Goal: Information Seeking & Learning: Learn about a topic

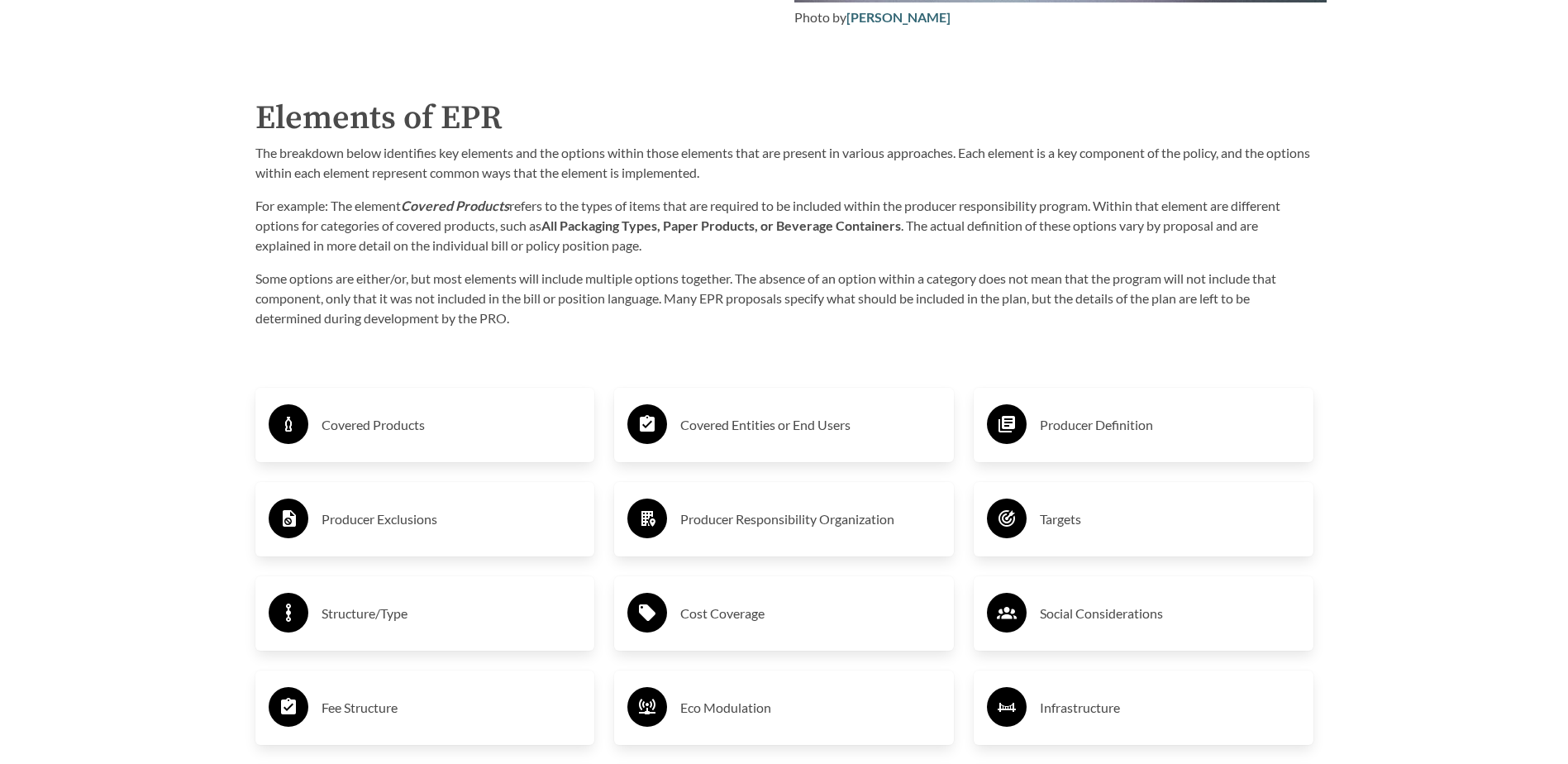
scroll to position [2647, 0]
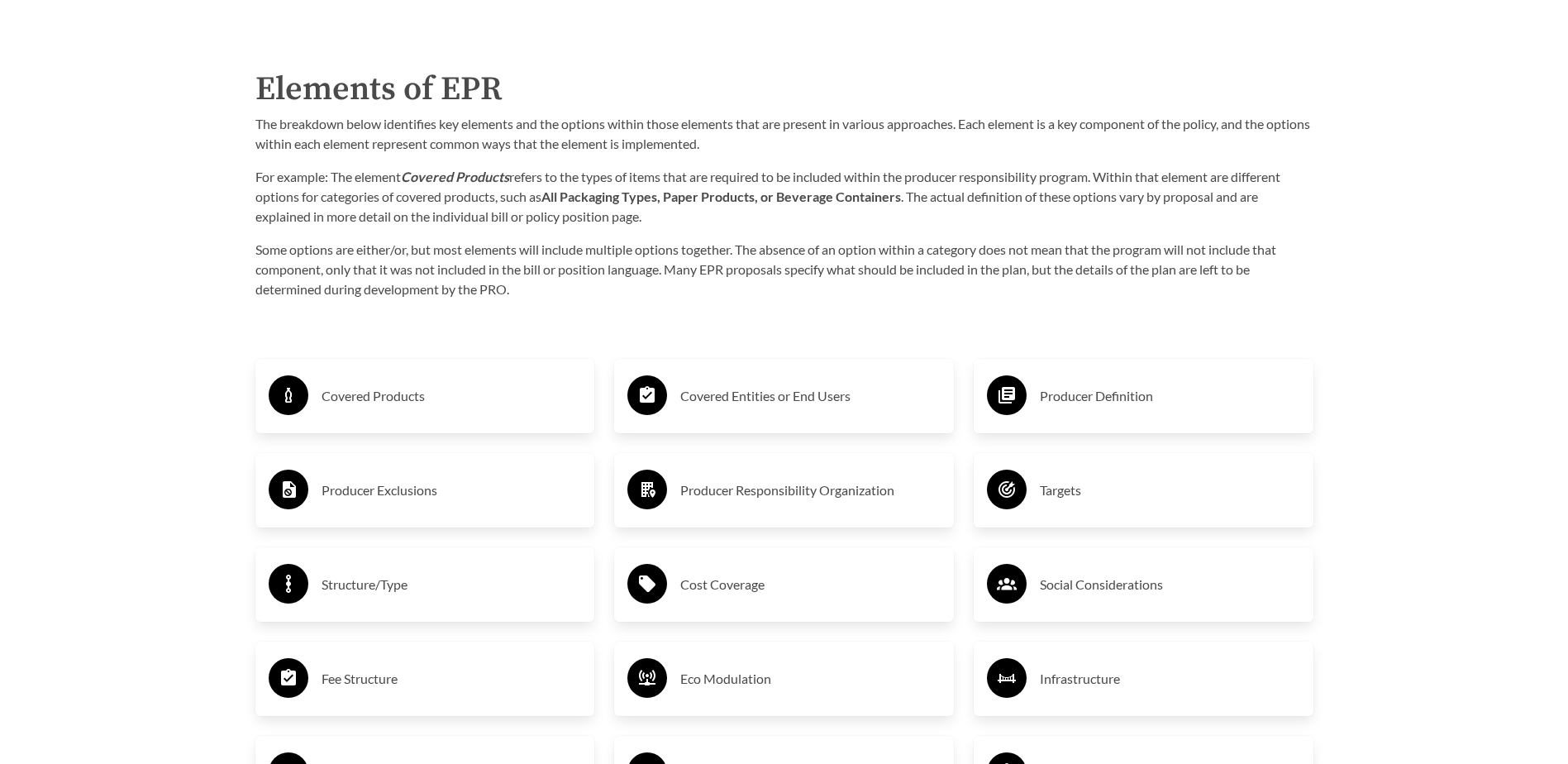
click at [1094, 394] on h3 "Producer Definition" at bounding box center [1170, 396] width 260 height 26
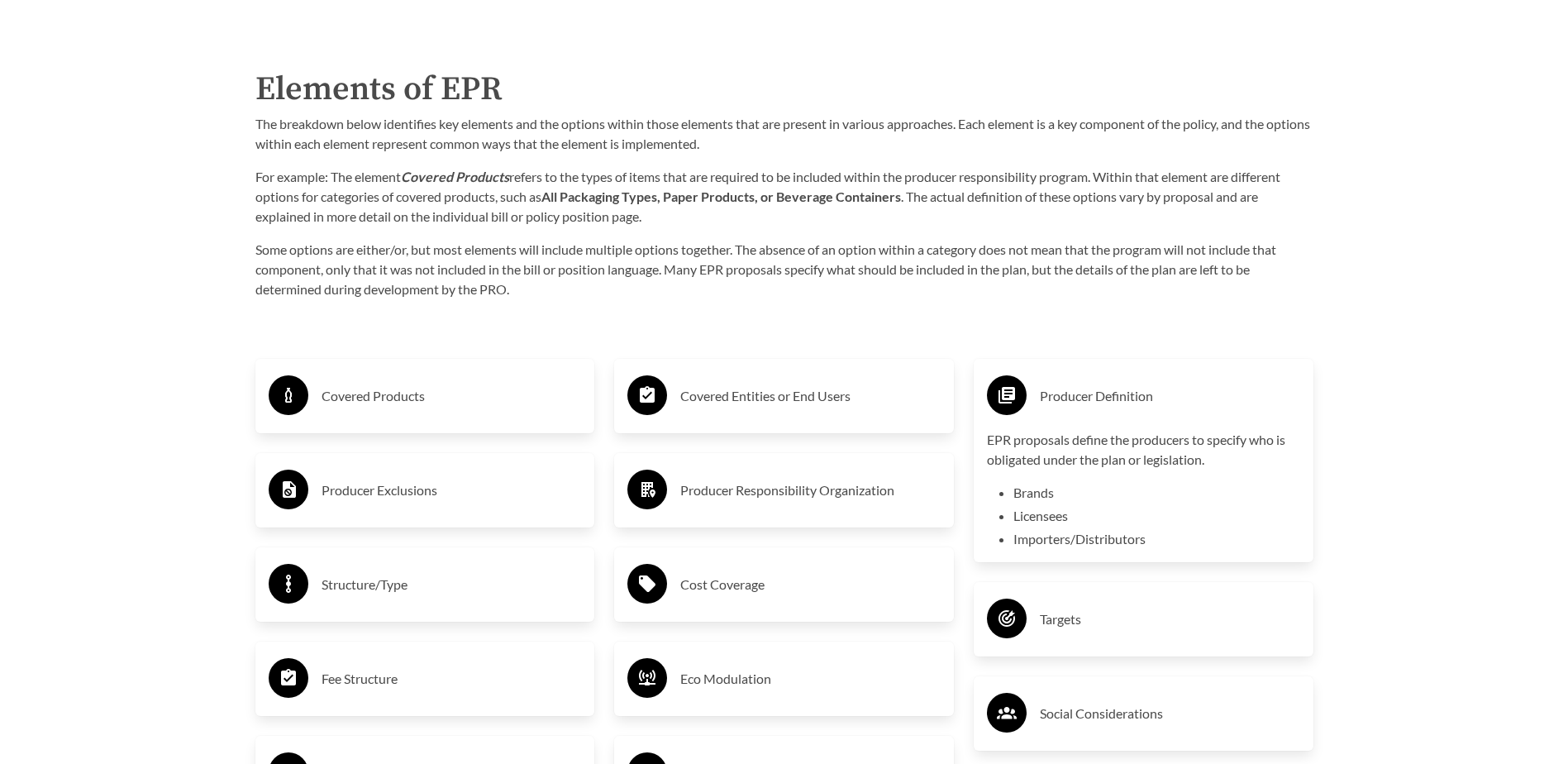
click at [755, 491] on h3 "Producer Responsibility Organization" at bounding box center [810, 491] width 260 height 26
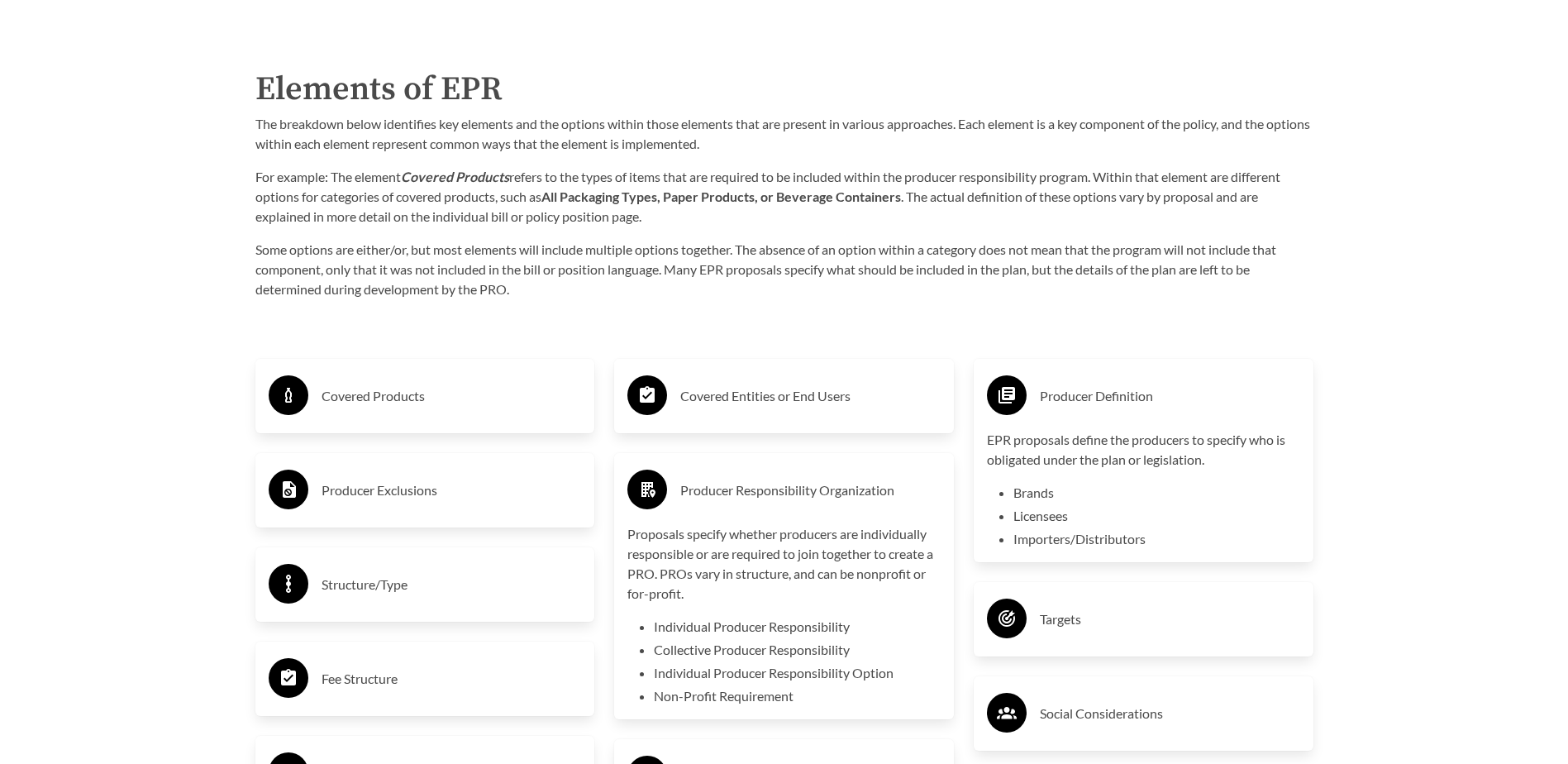
click at [390, 403] on h3 "Covered Products" at bounding box center [452, 396] width 260 height 26
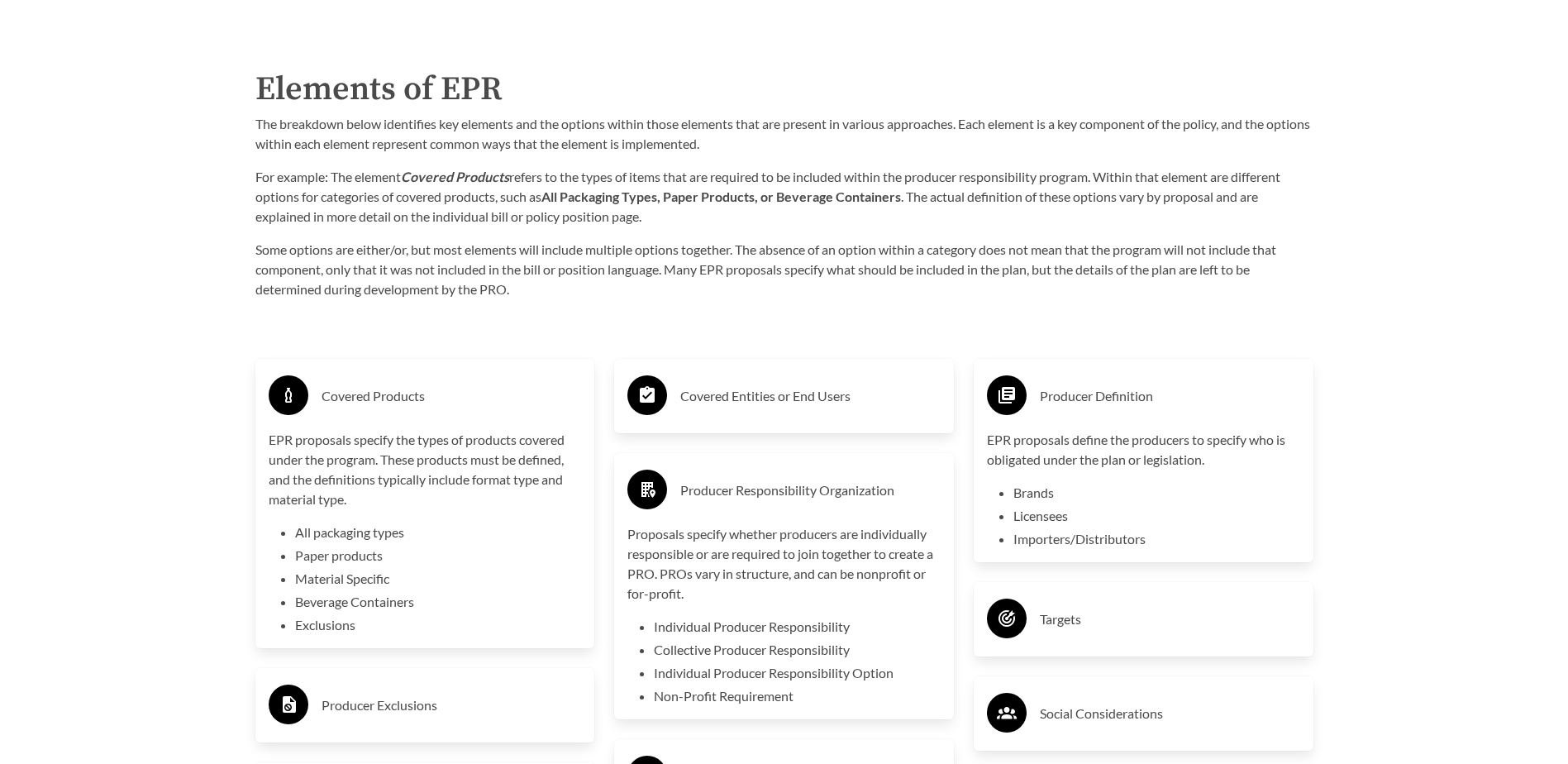
click at [304, 395] on circle at bounding box center [289, 396] width 40 height 40
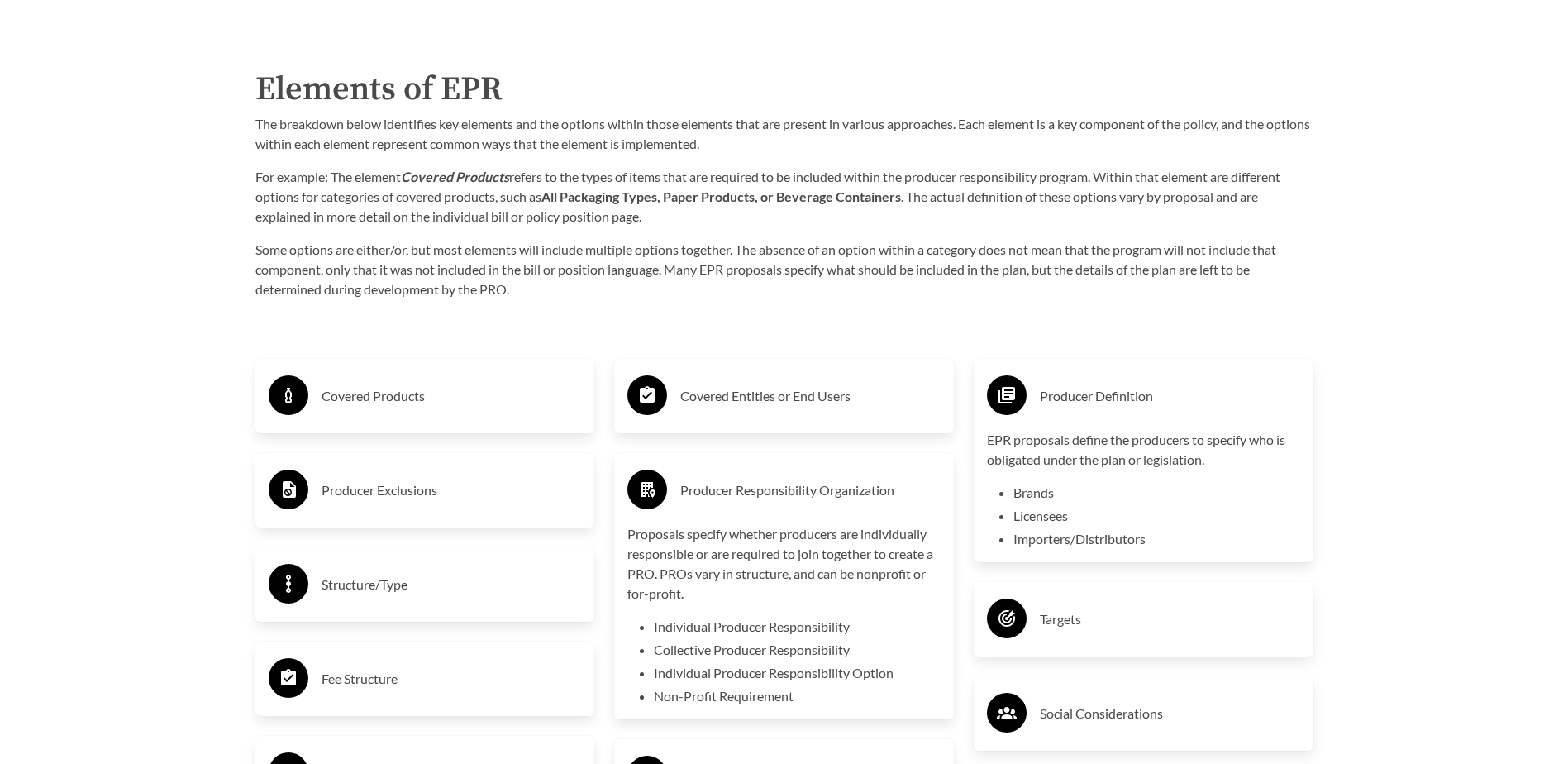
click at [648, 497] on icon at bounding box center [648, 490] width 14 height 16
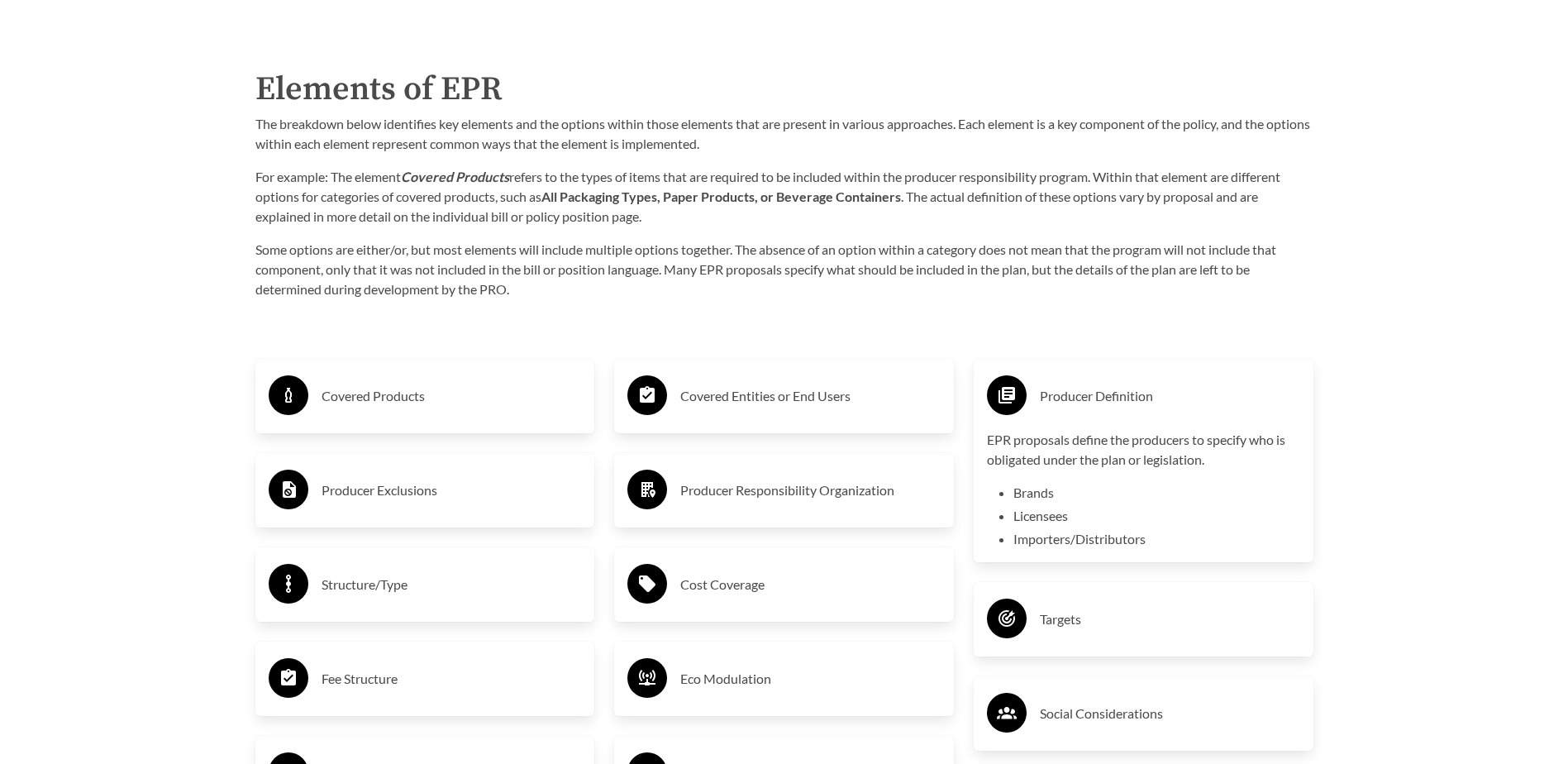
click at [1005, 410] on circle at bounding box center [1007, 396] width 40 height 40
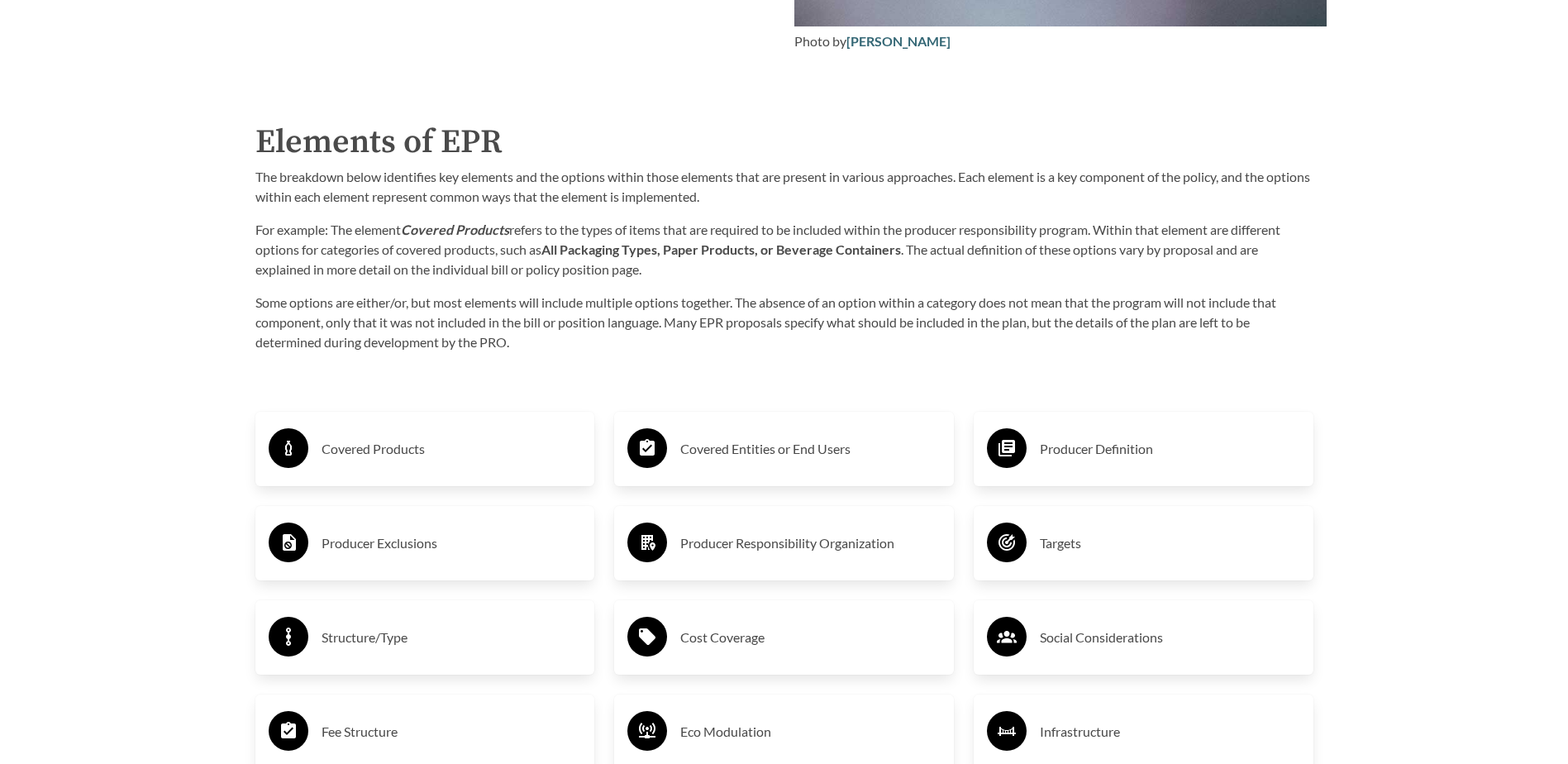
scroll to position [2564, 0]
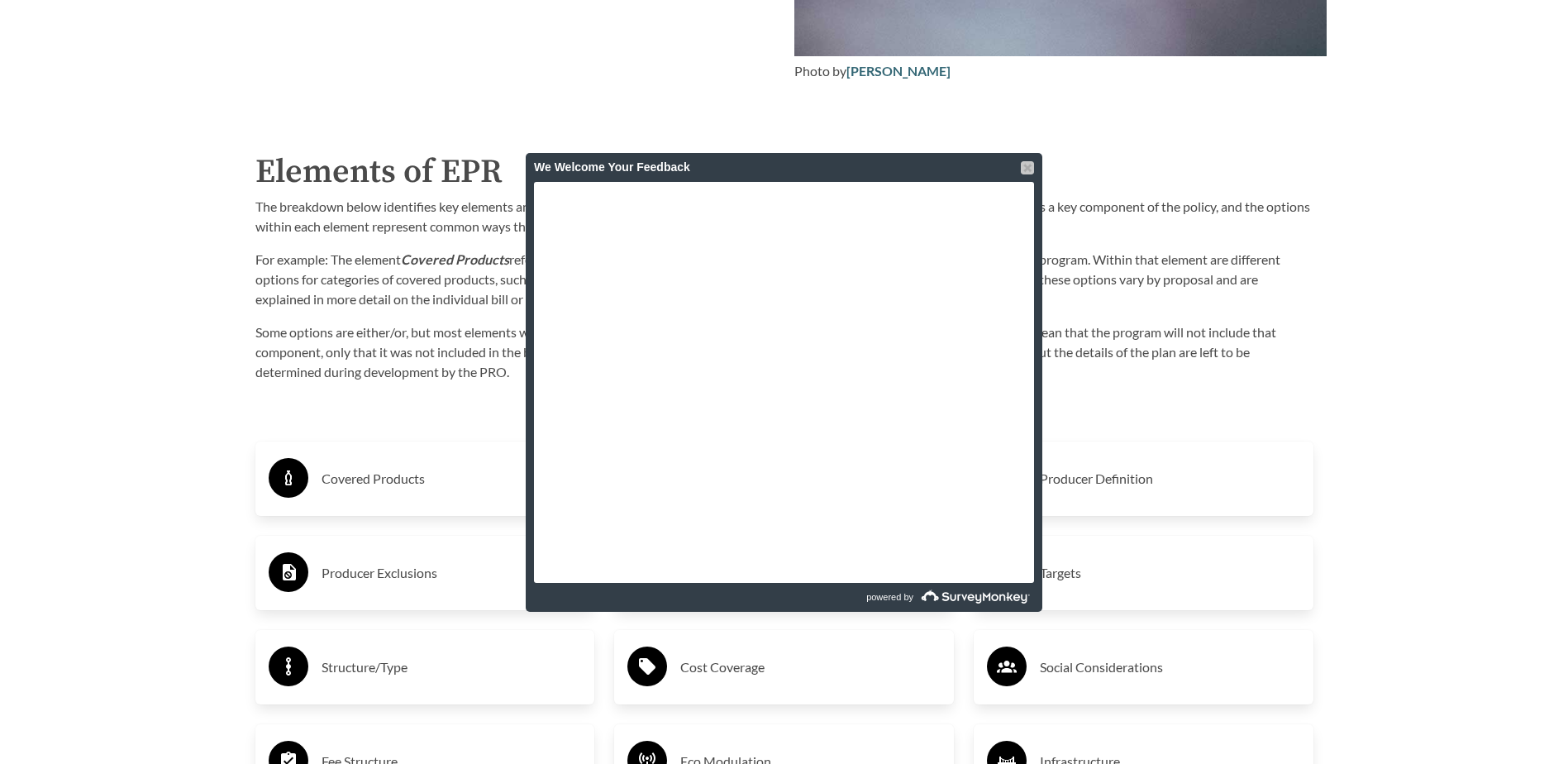
click at [1025, 162] on div at bounding box center [1027, 168] width 13 height 13
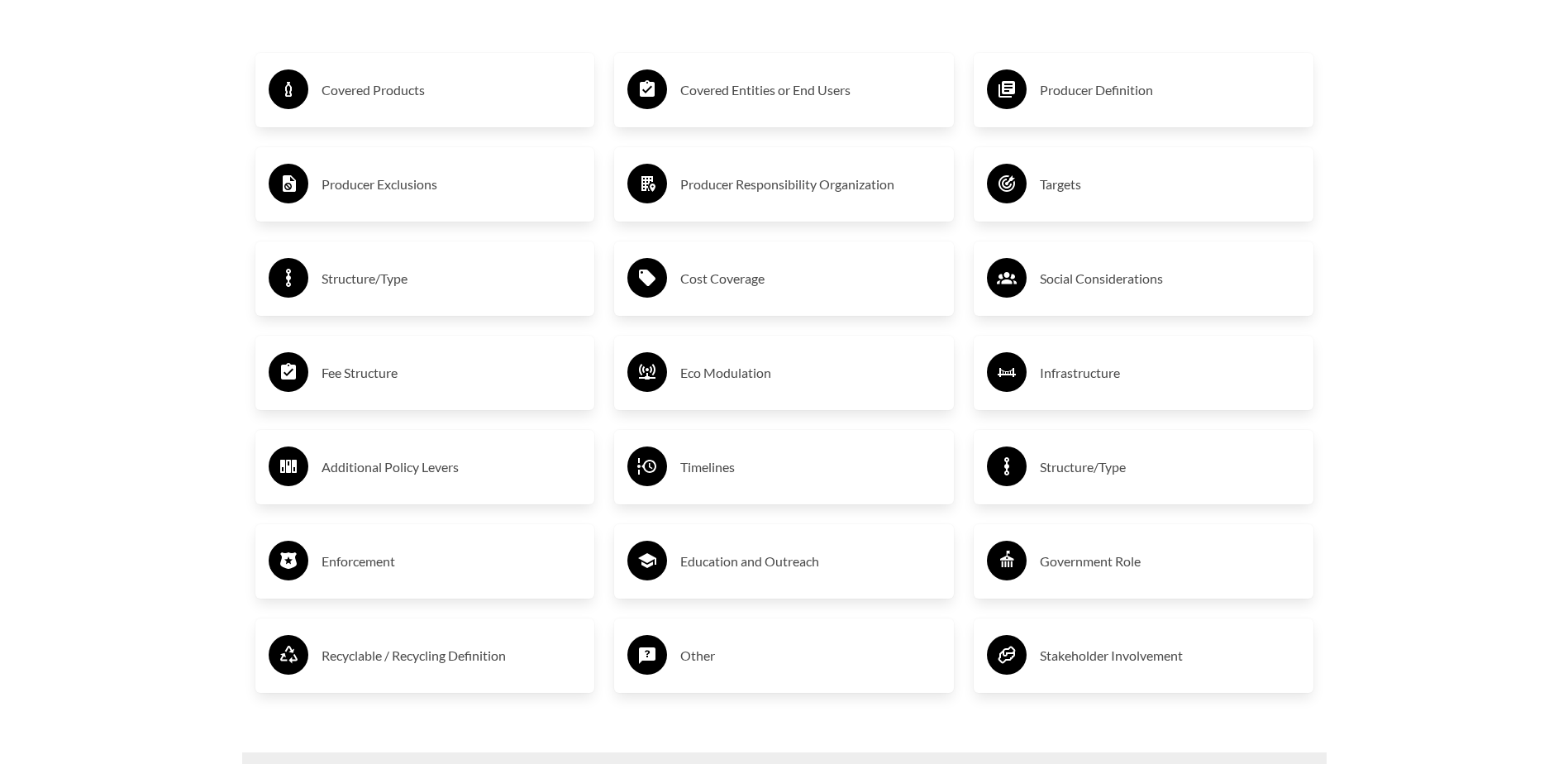
scroll to position [2978, 0]
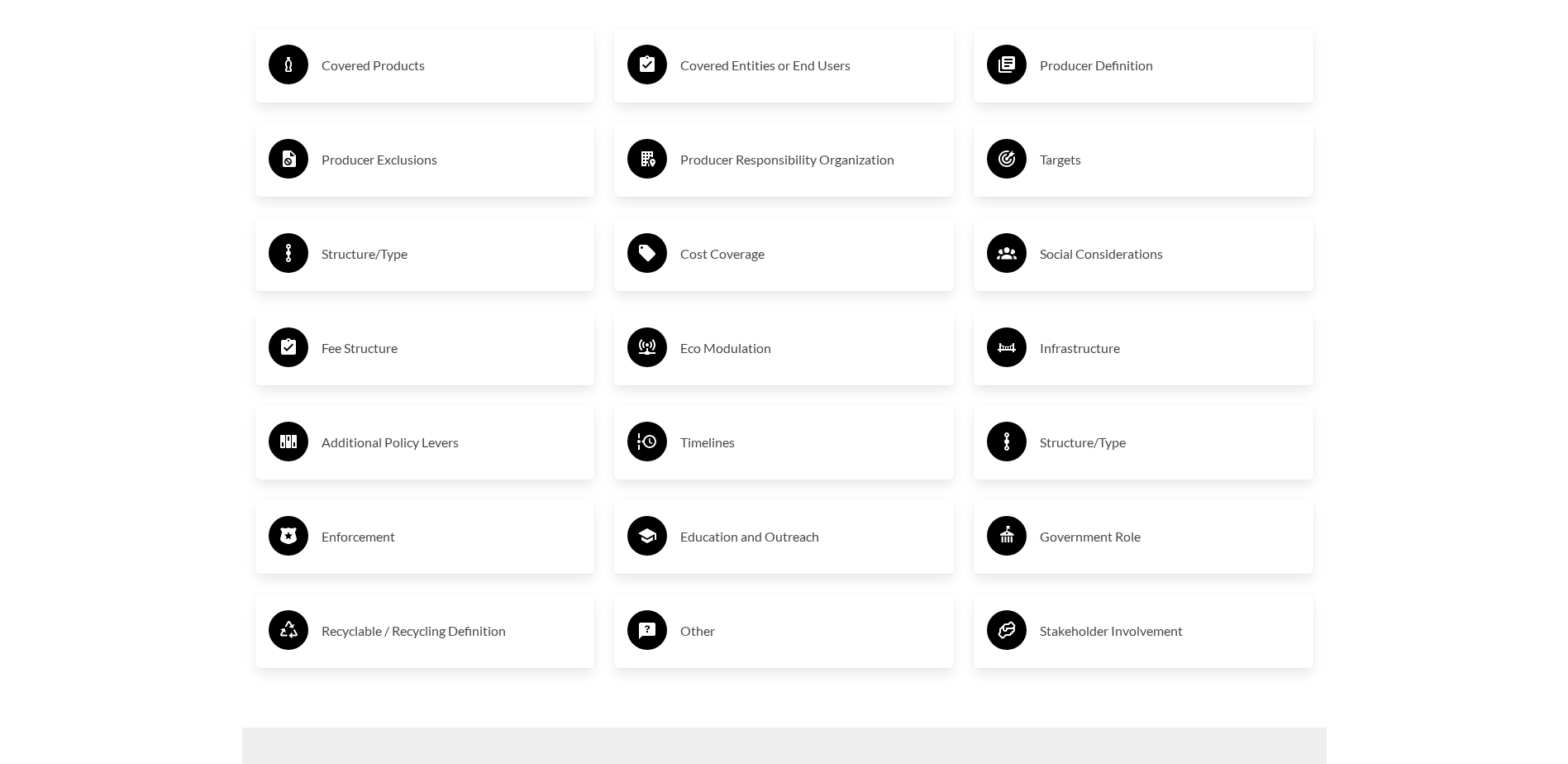
click at [382, 550] on h3 "Enforcement" at bounding box center [452, 537] width 260 height 26
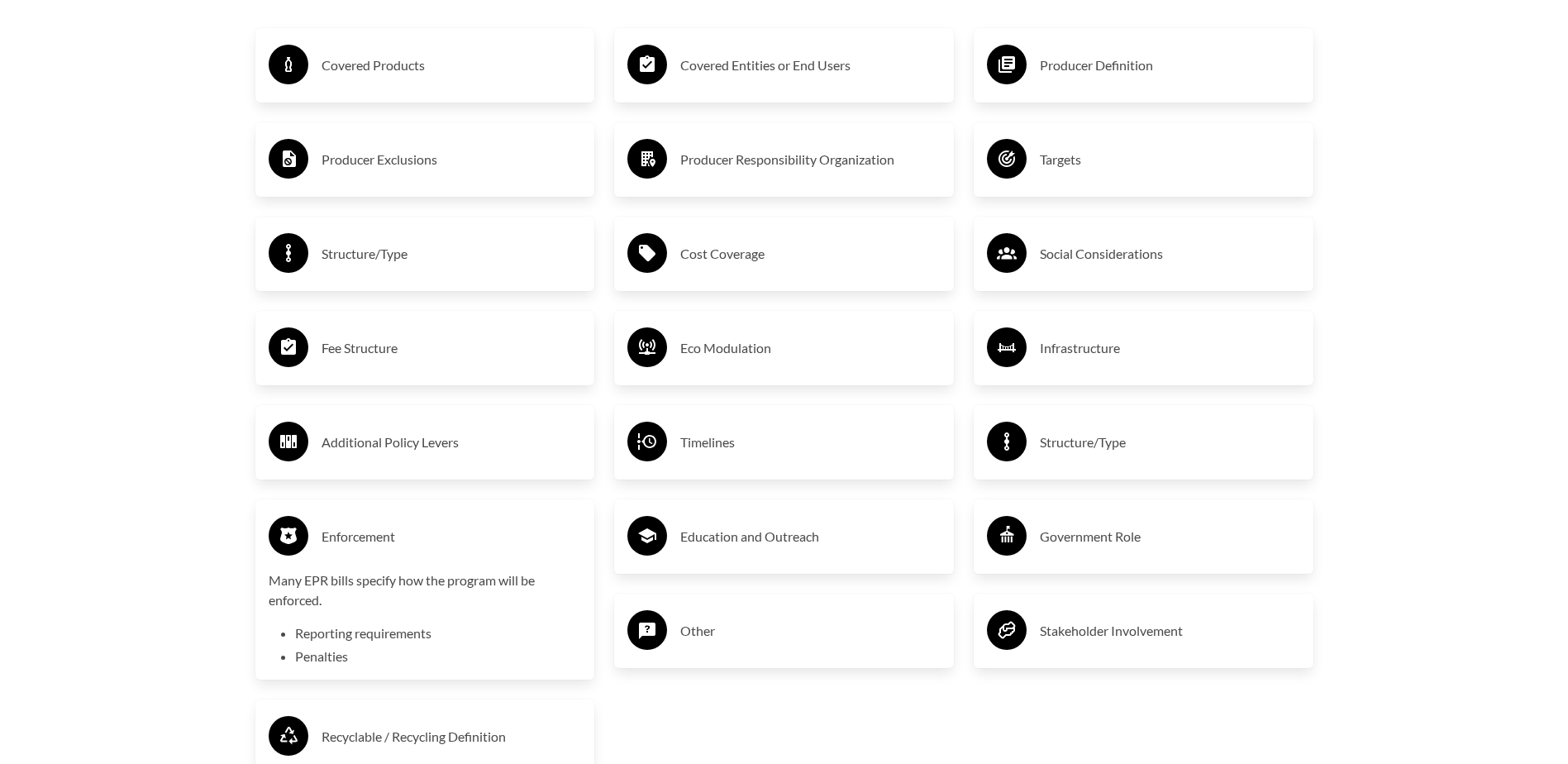
click at [382, 550] on h3 "Enforcement" at bounding box center [452, 537] width 260 height 26
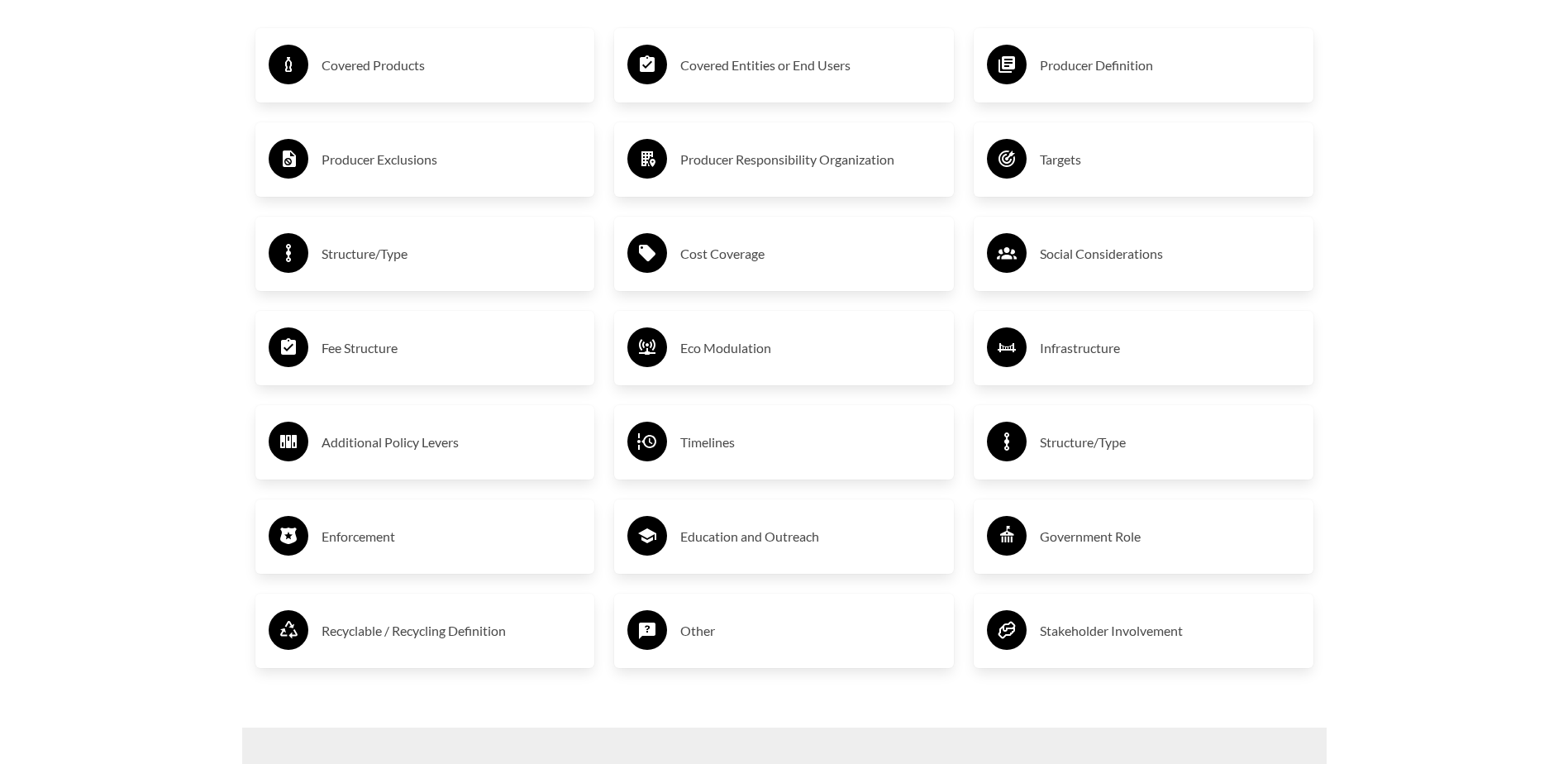
click at [372, 349] on h3 "Fee Structure" at bounding box center [452, 348] width 260 height 26
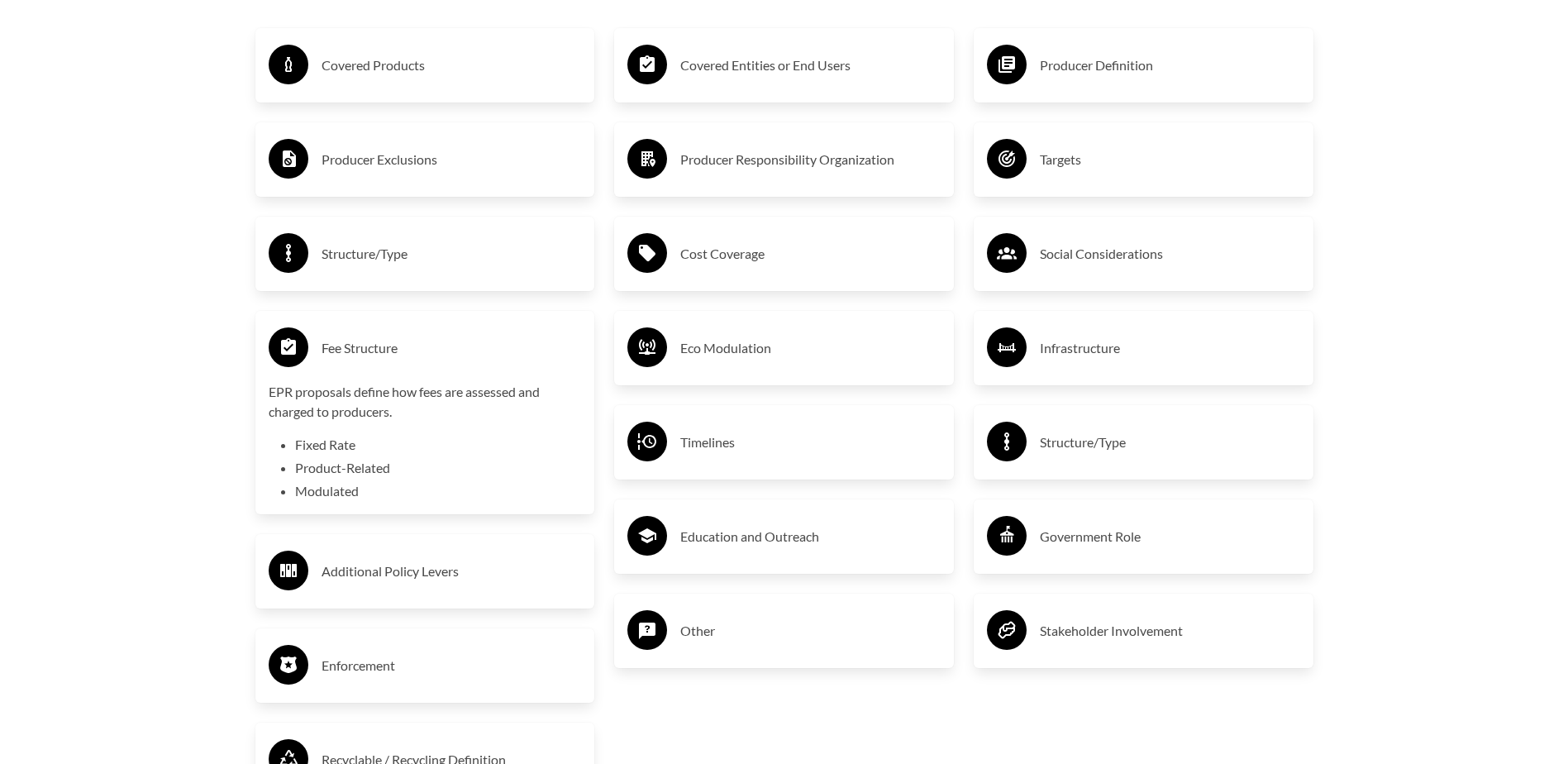
click at [310, 359] on div "Fee Structure" at bounding box center [425, 347] width 313 height 48
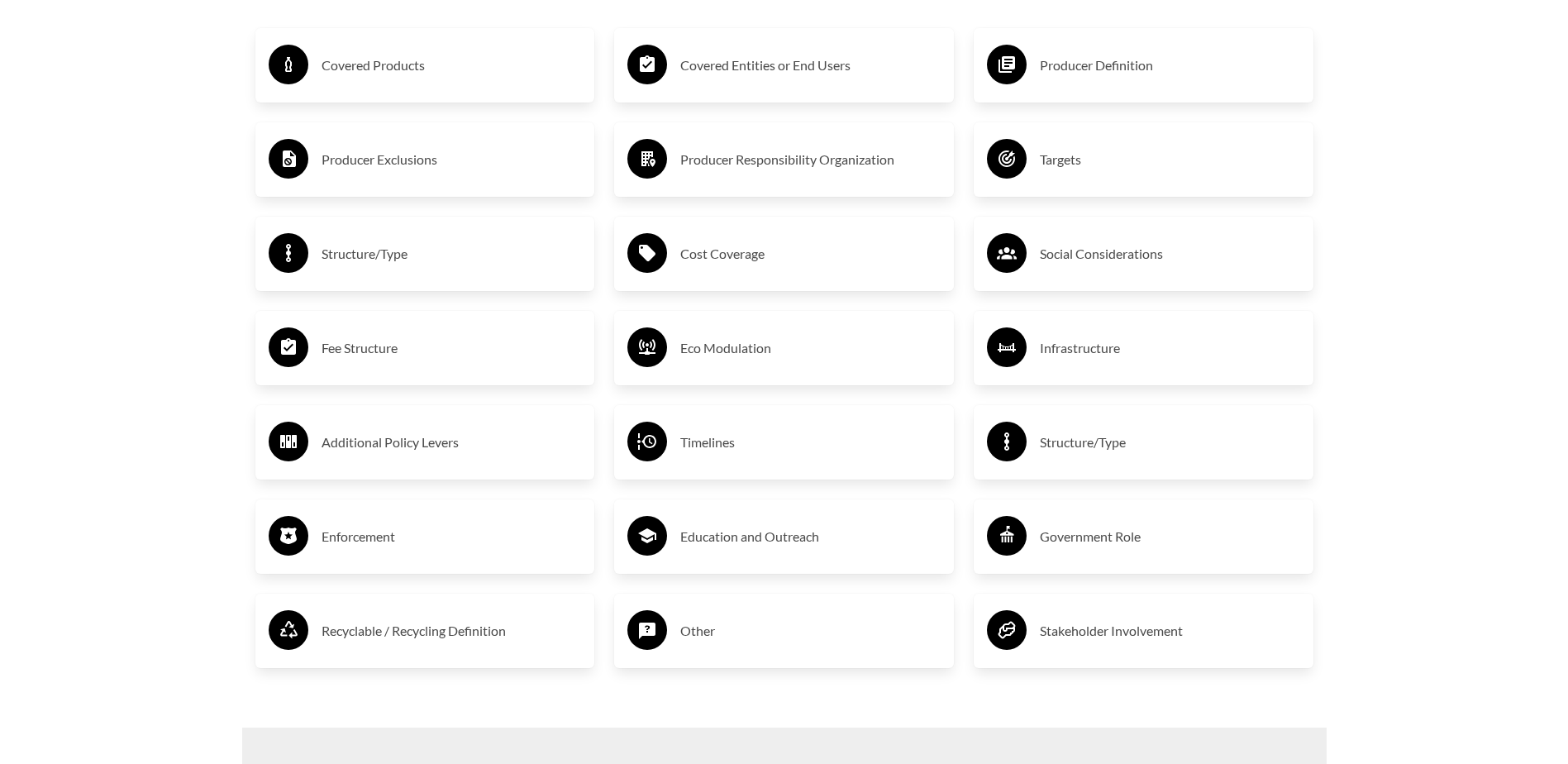
click at [380, 271] on div "Structure/Type" at bounding box center [425, 254] width 313 height 48
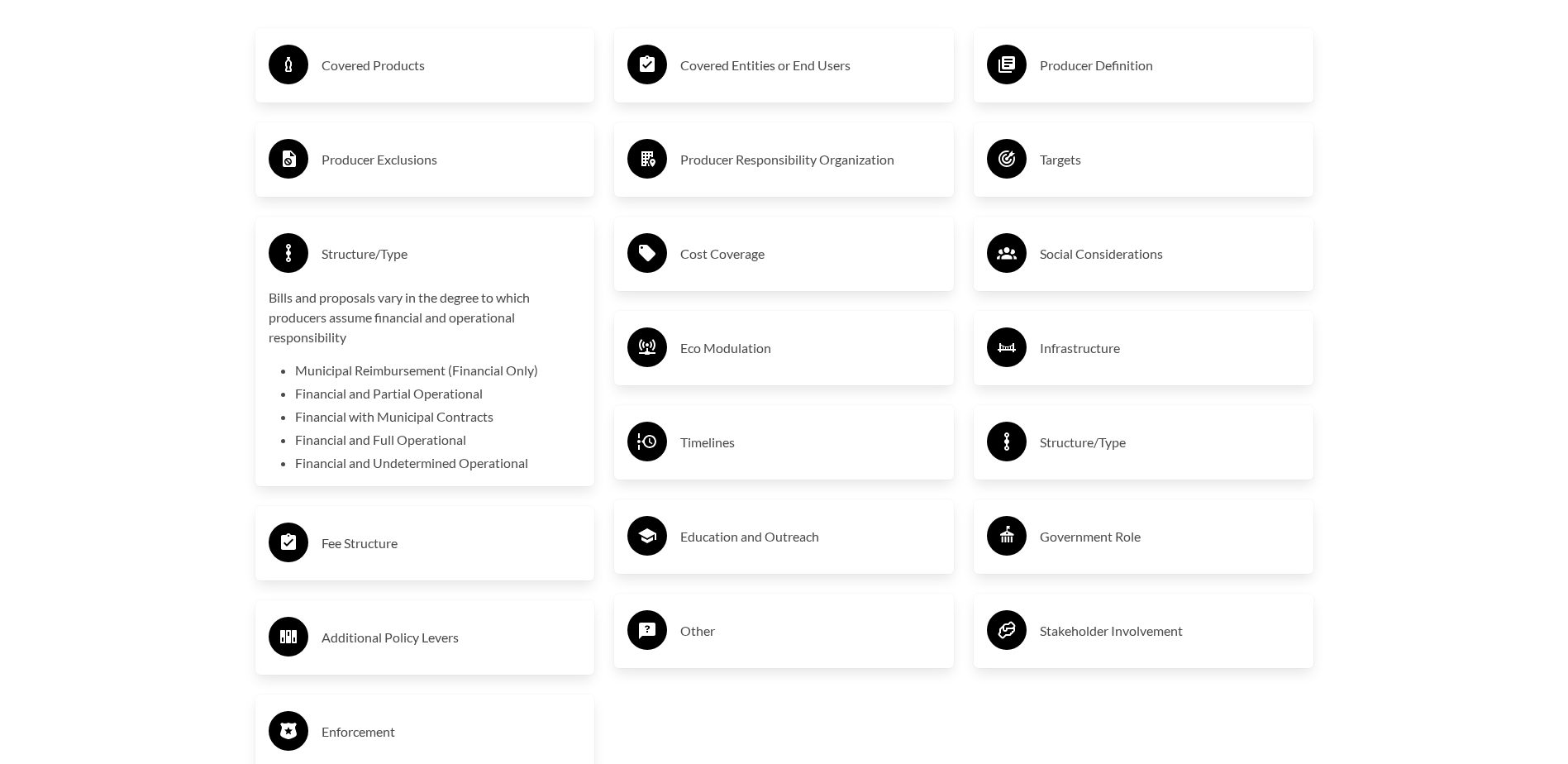
click at [291, 255] on circle at bounding box center [289, 254] width 40 height 40
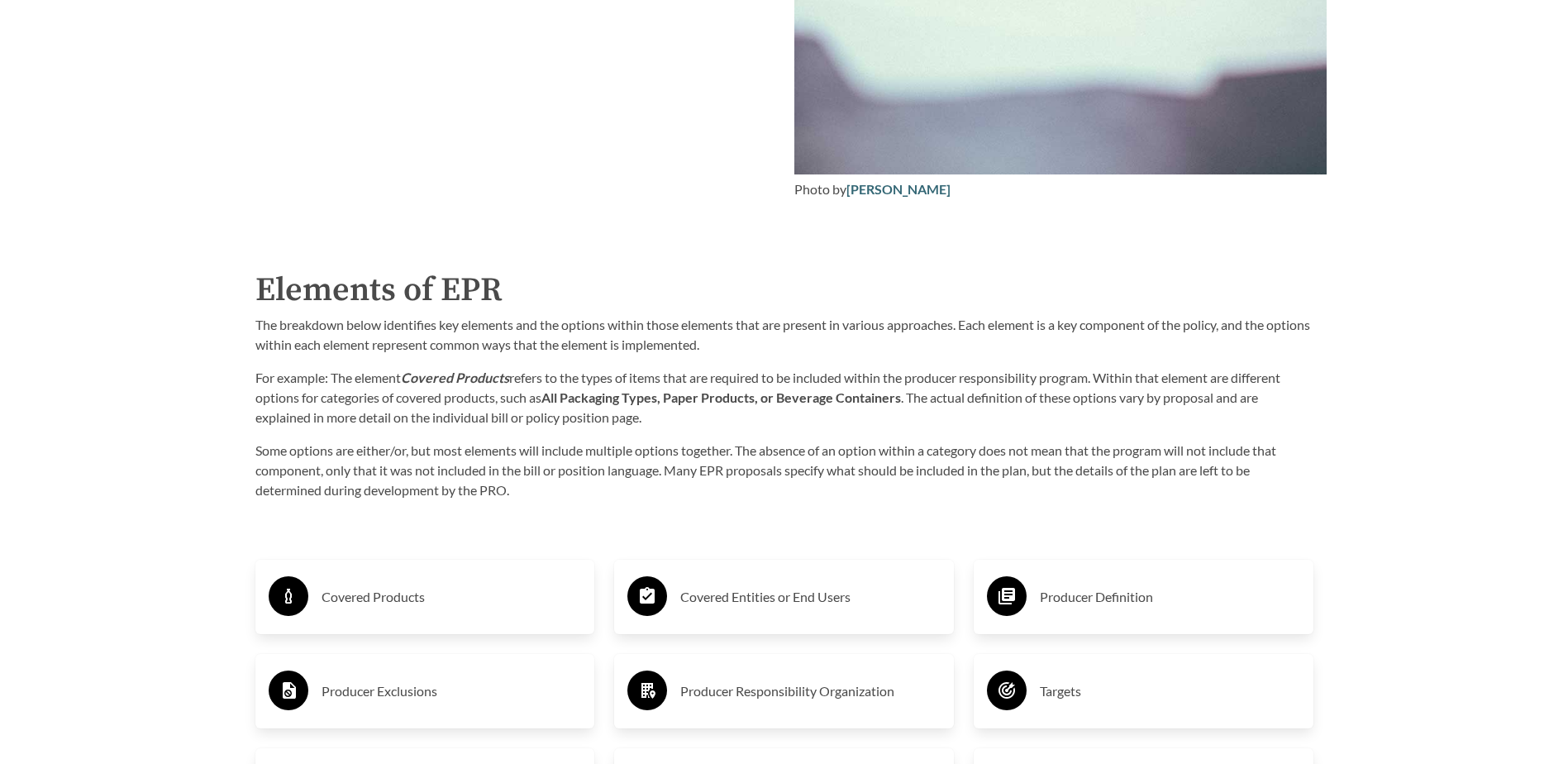
scroll to position [2150, 0]
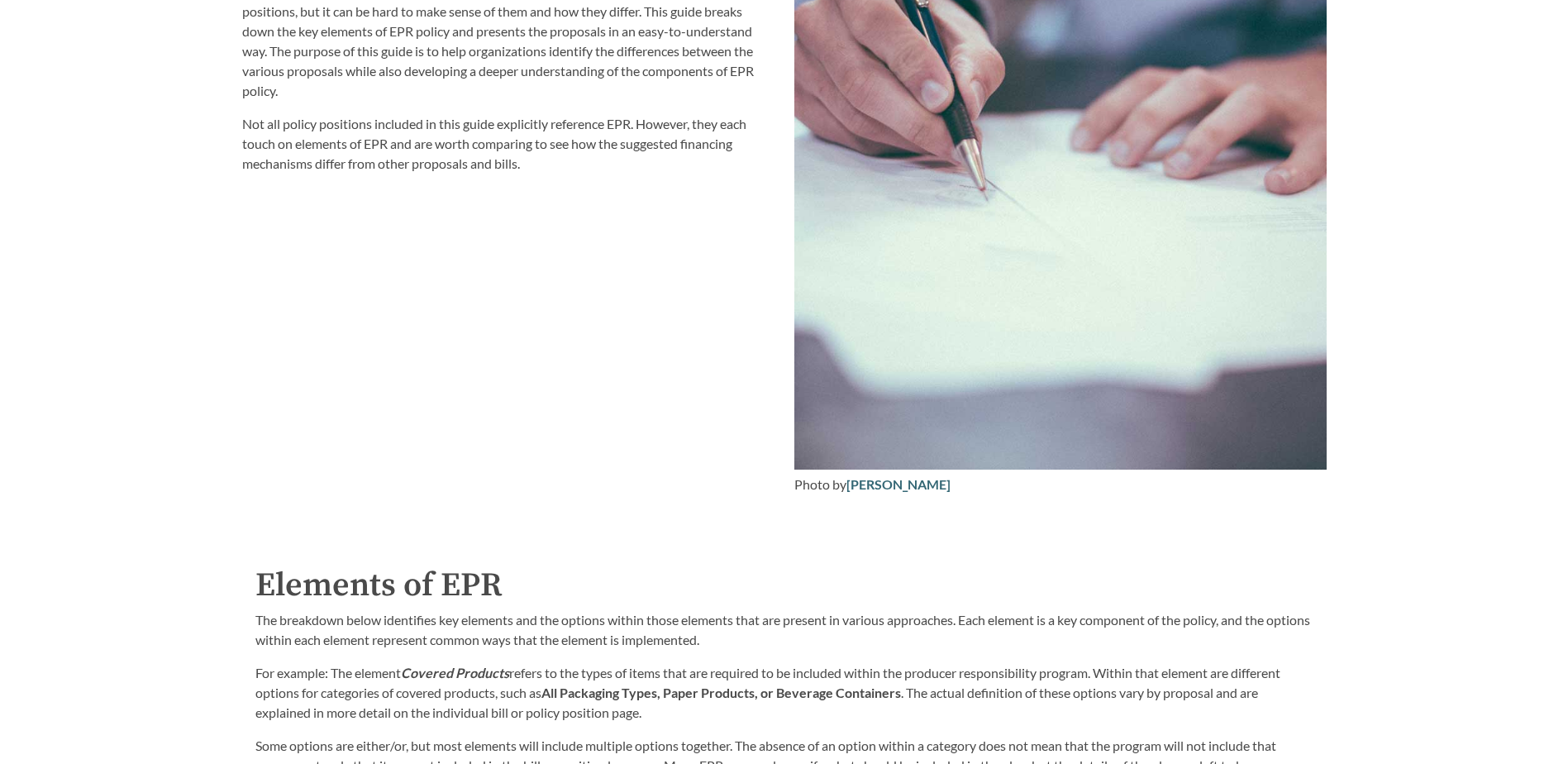
click at [488, 371] on div "EPR for packaging and paper products is gaining attention in the [GEOGRAPHIC_DA…" at bounding box center [508, 152] width 552 height 706
